Goal: Task Accomplishment & Management: Use online tool/utility

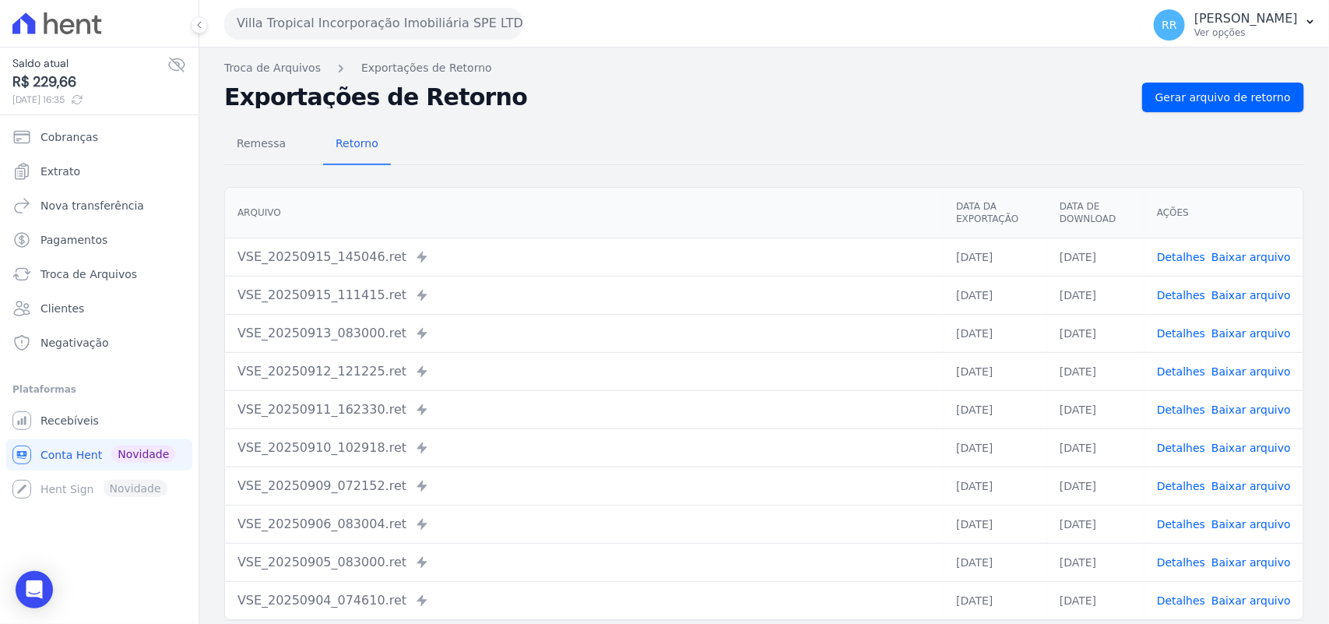
click at [294, 14] on button "Villa Tropical Incorporação Imobiliária SPE LTDA" at bounding box center [373, 23] width 299 height 31
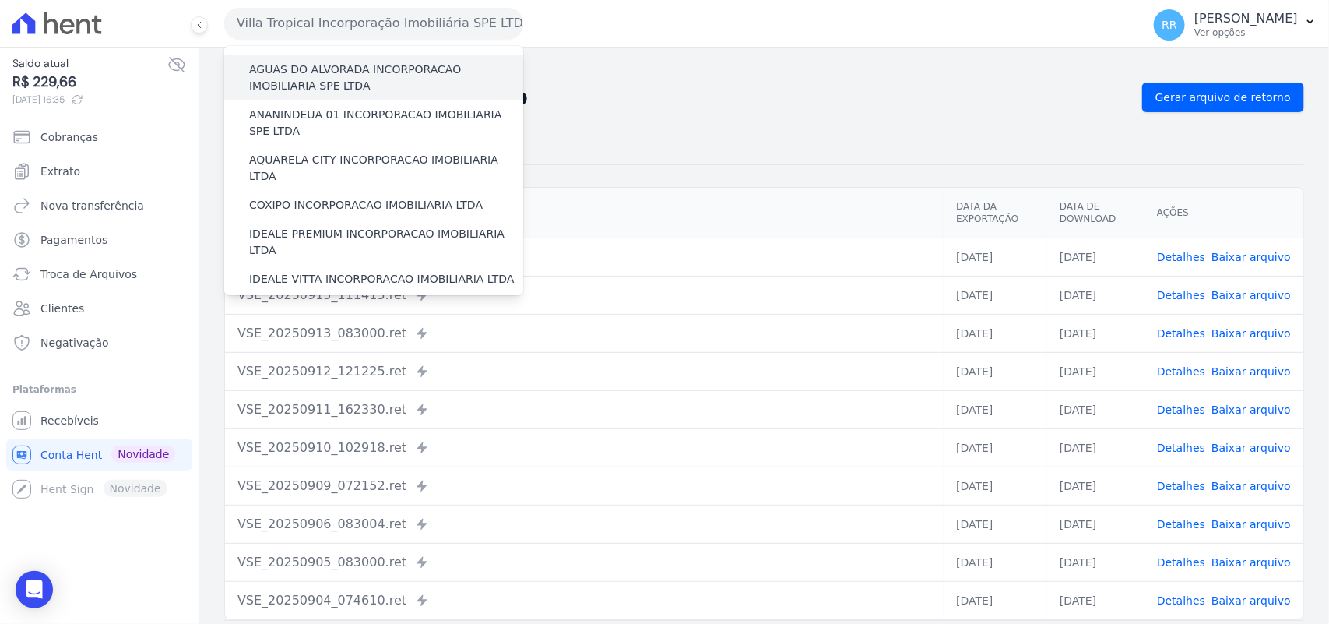
scroll to position [195, 0]
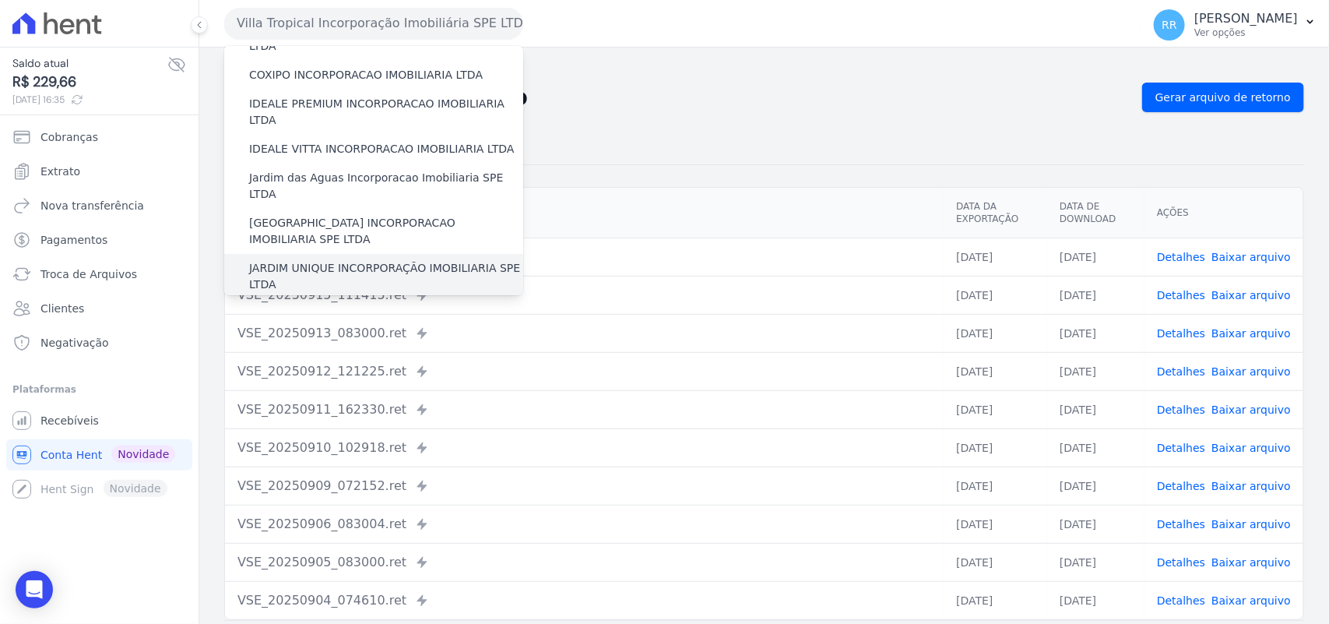
click at [357, 254] on div "JARDIM UNIQUE INCORPORAÇÃO IMOBILIARIA SPE LTDA" at bounding box center [373, 276] width 299 height 45
click at [356, 260] on label "JARDIM UNIQUE INCORPORAÇÃO IMOBILIARIA SPE LTDA" at bounding box center [386, 276] width 274 height 33
click at [0, 0] on input "JARDIM UNIQUE INCORPORAÇÃO IMOBILIARIA SPE LTDA" at bounding box center [0, 0] width 0 height 0
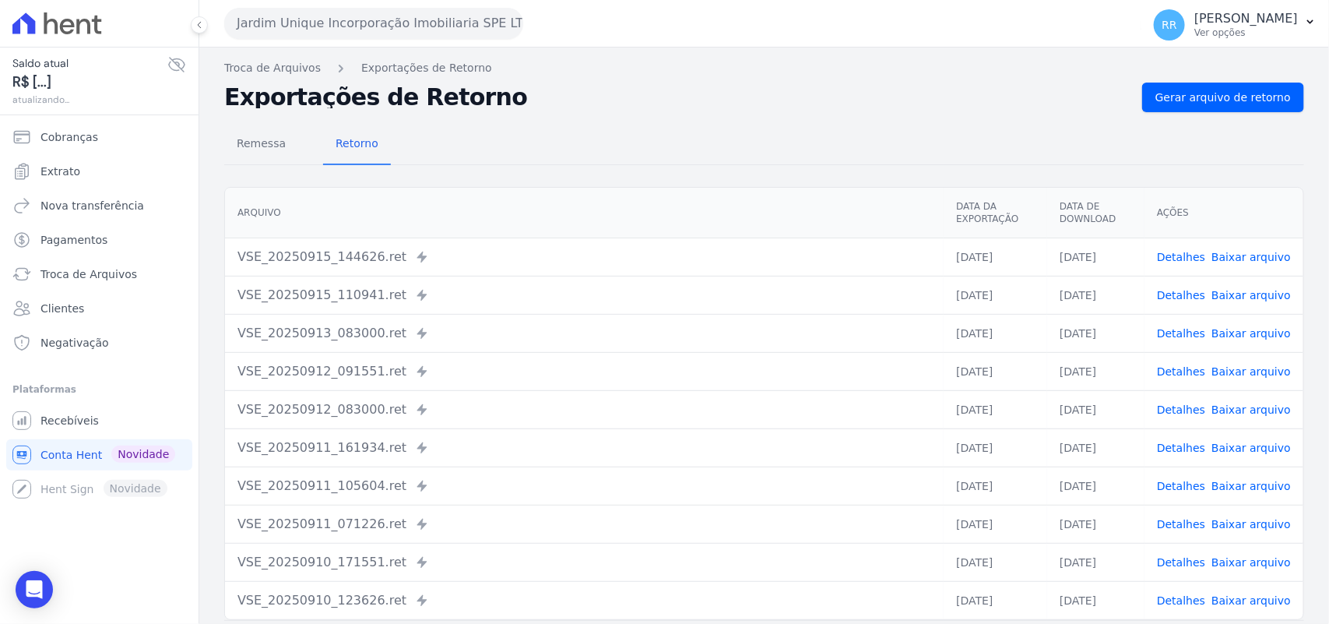
click at [1181, 112] on div "Remessa Retorno [GEOGRAPHIC_DATA] Data da Exportação Data de Download Ações VSE…" at bounding box center [764, 393] width 1080 height 563
click at [1184, 106] on link "Gerar arquivo de retorno" at bounding box center [1223, 98] width 162 height 30
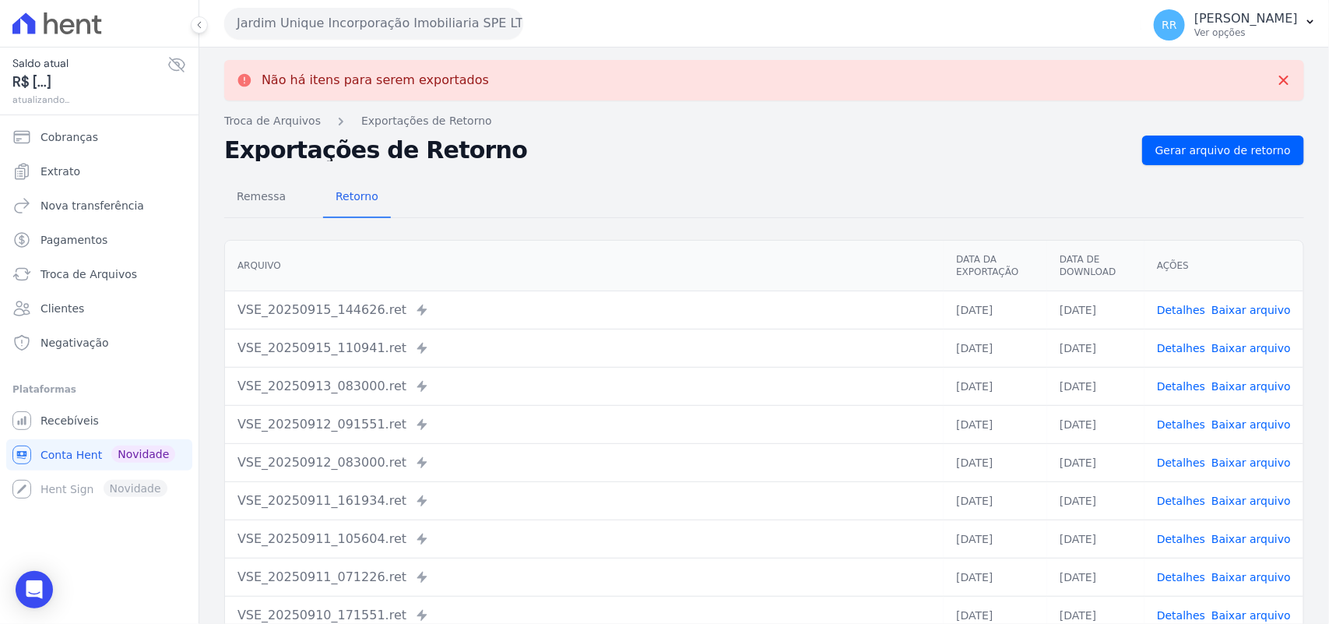
click at [554, 118] on nav "Troca de Arquivos Exportações de Retorno" at bounding box center [764, 121] width 1080 height 16
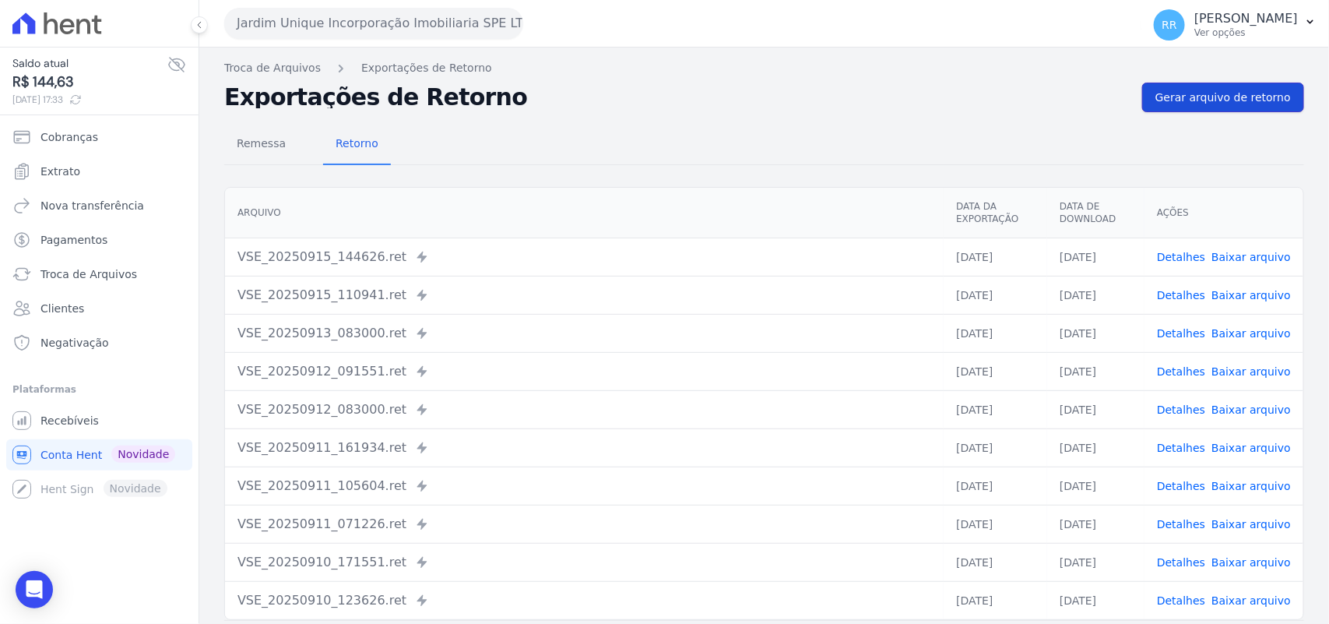
click at [1256, 87] on link "Gerar arquivo de retorno" at bounding box center [1223, 98] width 162 height 30
click at [276, 149] on span "Remessa" at bounding box center [261, 143] width 68 height 31
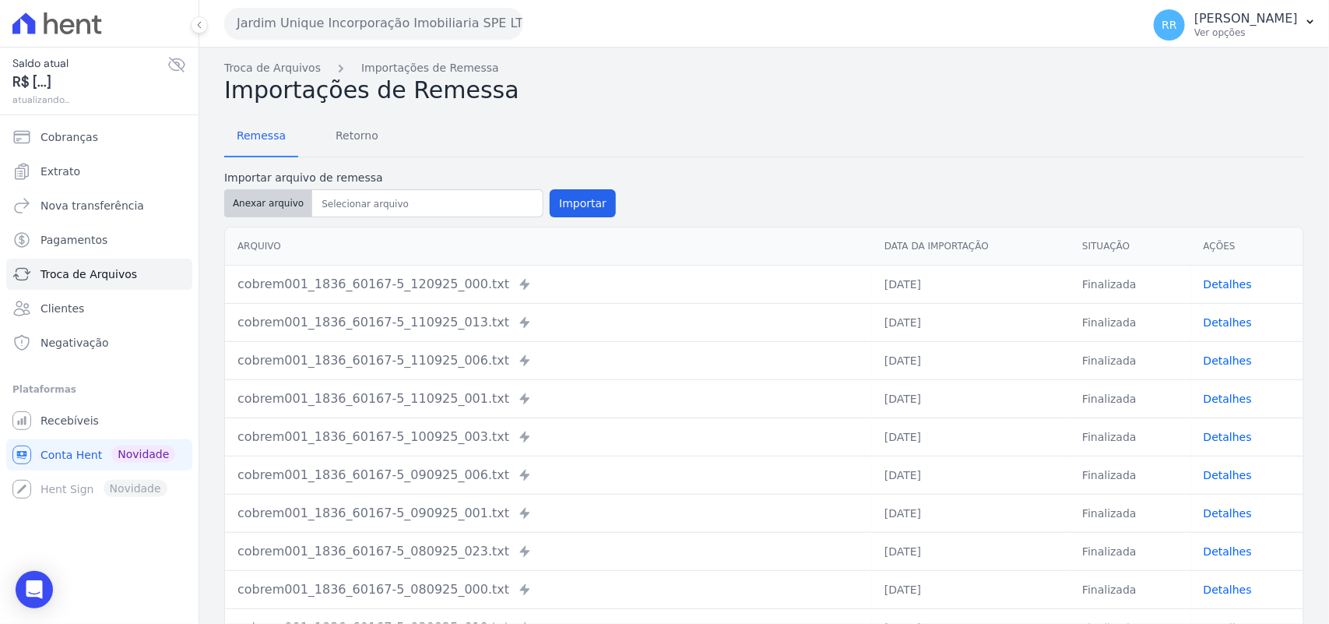
click at [265, 211] on button "Anexar arquivo" at bounding box center [268, 203] width 88 height 28
type input "cobrem001_1836_60167-5_150925_047.TXT"
click at [553, 208] on button "Importar" at bounding box center [583, 203] width 66 height 28
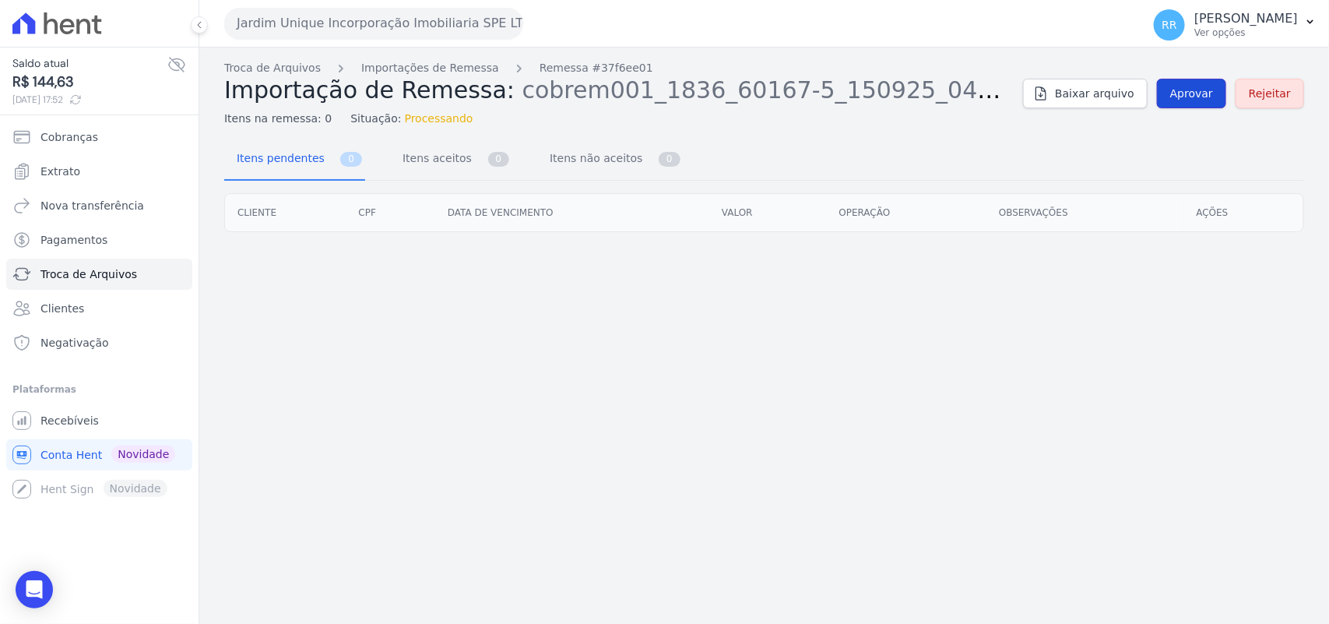
click at [1213, 97] on span "Aprovar" at bounding box center [1191, 94] width 43 height 16
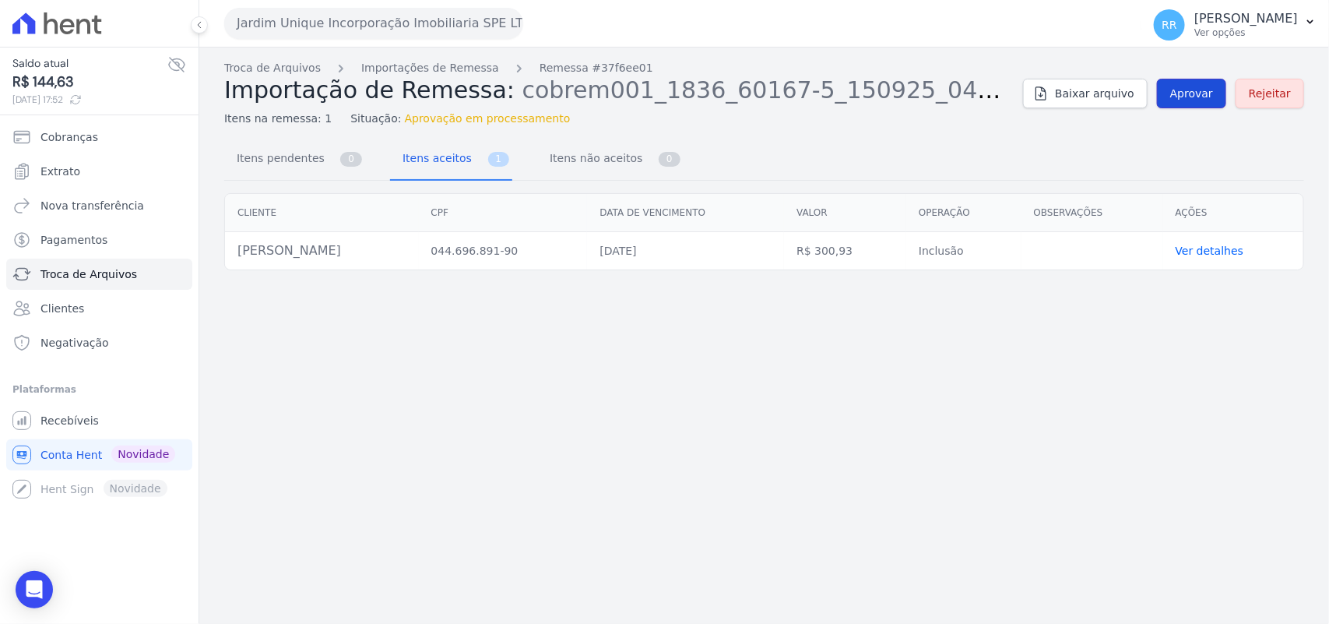
click at [1212, 97] on span "Aprovar" at bounding box center [1191, 94] width 43 height 16
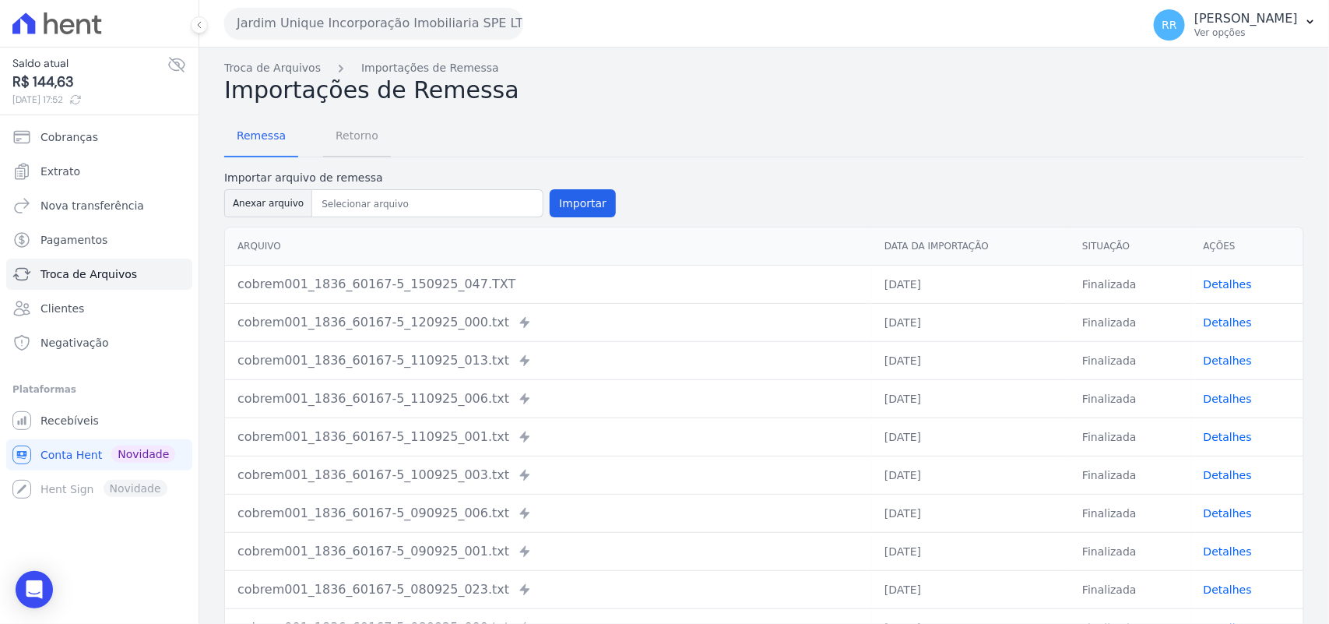
click at [354, 129] on span "Retorno" at bounding box center [357, 135] width 62 height 31
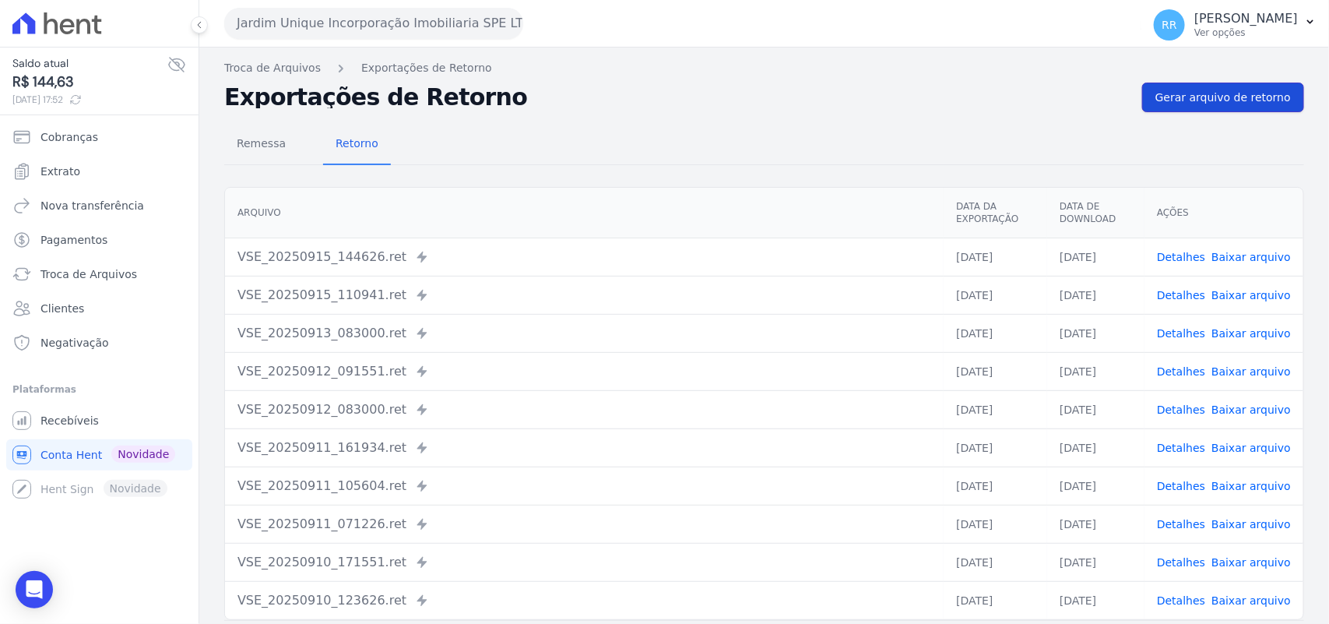
click at [1243, 98] on span "Gerar arquivo de retorno" at bounding box center [1224, 98] width 136 height 16
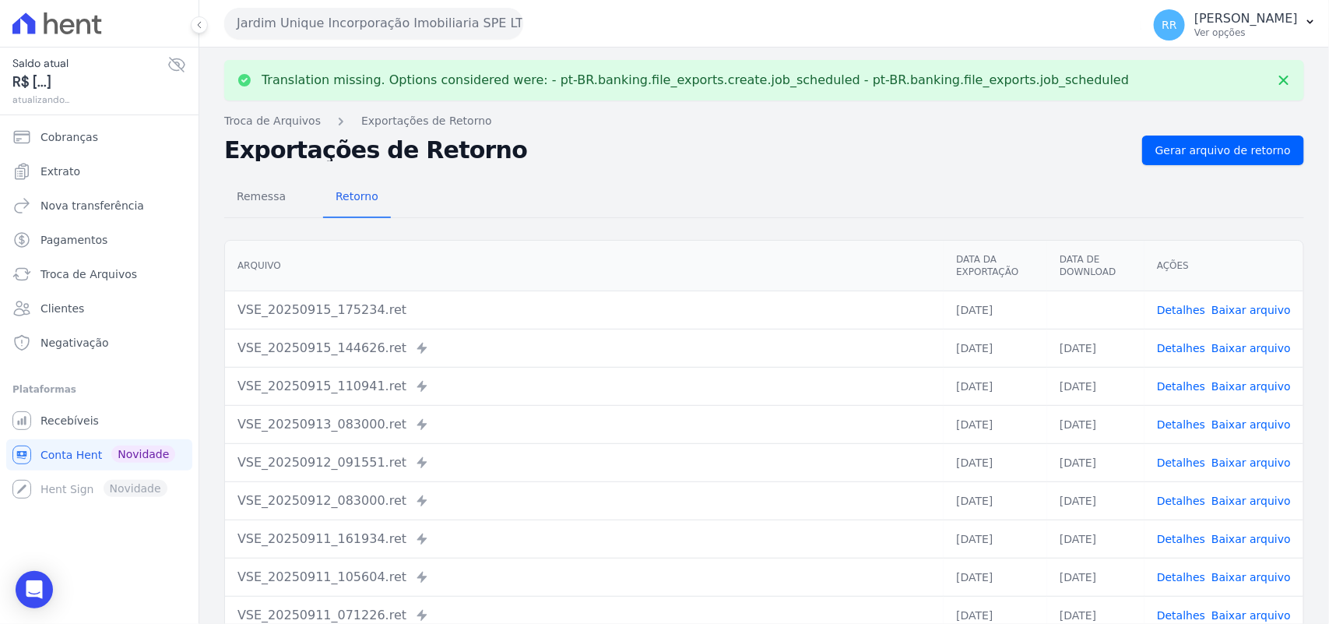
click at [1247, 304] on link "Baixar arquivo" at bounding box center [1251, 310] width 79 height 12
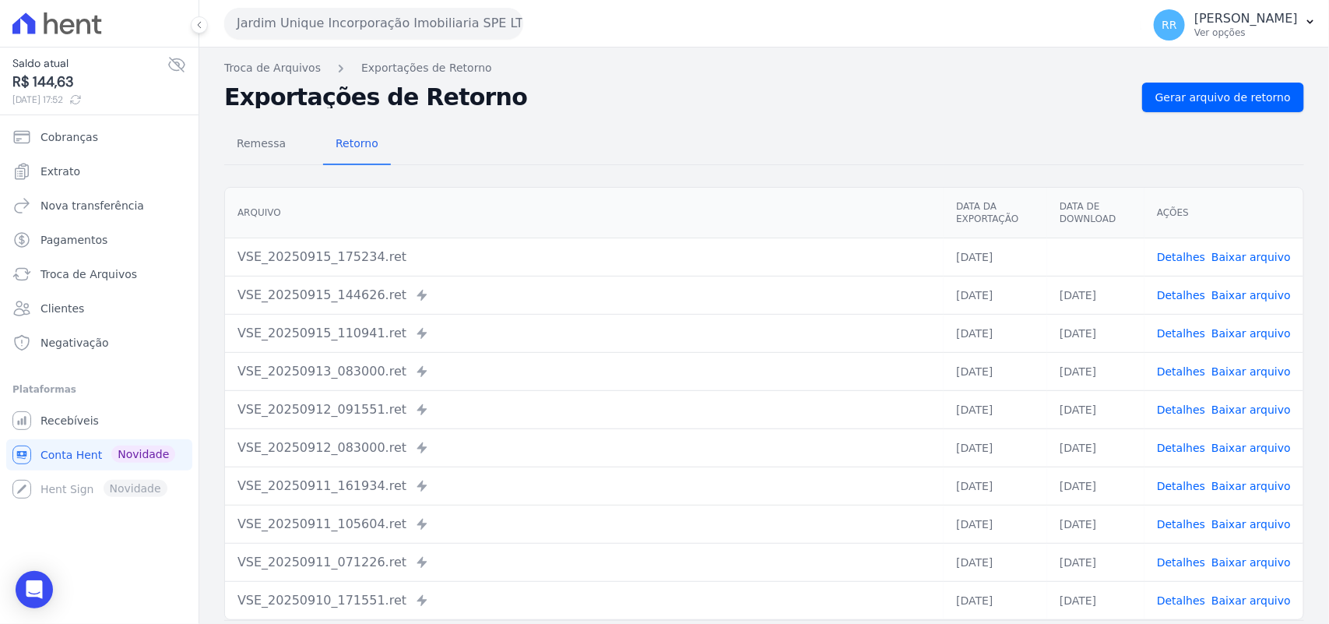
click at [724, 104] on h2 "Exportações de Retorno" at bounding box center [677, 97] width 906 height 22
